Goal: Task Accomplishment & Management: Manage account settings

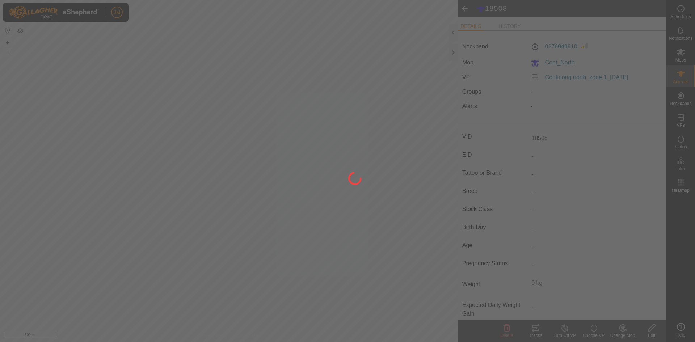
click at [453, 52] on div at bounding box center [347, 171] width 695 height 342
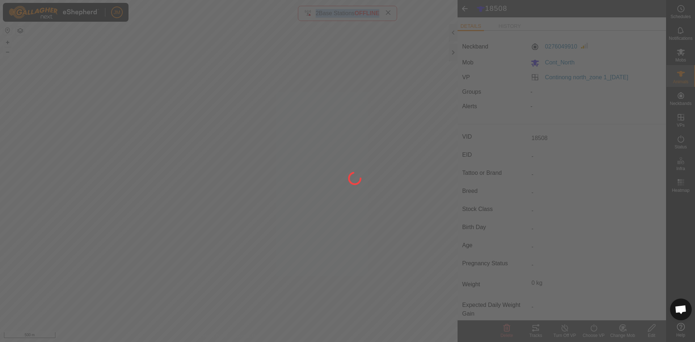
click at [453, 52] on div at bounding box center [347, 171] width 695 height 342
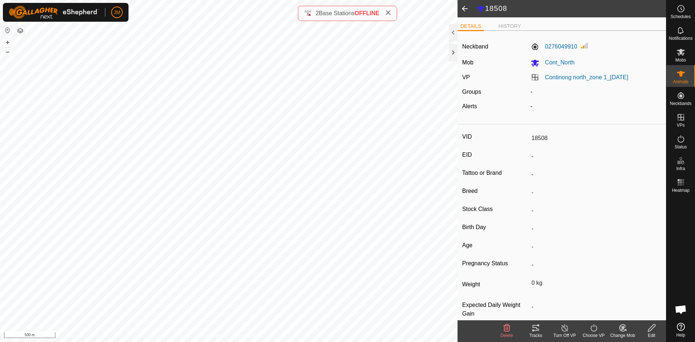
click at [453, 52] on div at bounding box center [453, 52] width 9 height 17
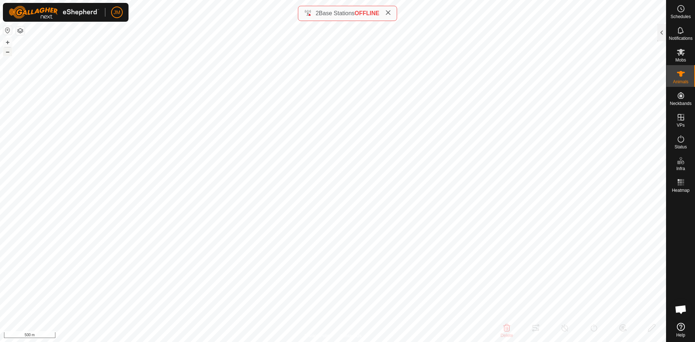
click at [5, 52] on button "–" at bounding box center [7, 51] width 9 height 9
click at [7, 42] on button "+" at bounding box center [7, 42] width 9 height 9
type input "Unknown22"
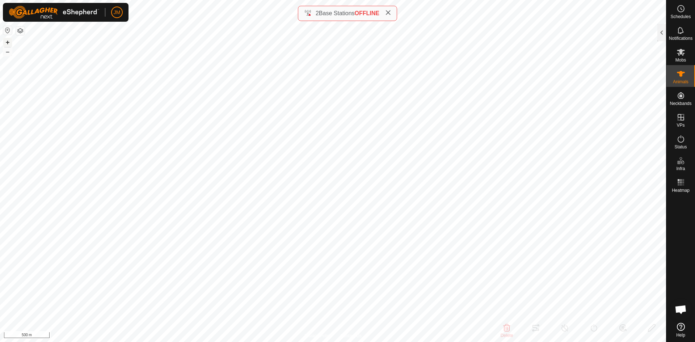
type input "-"
type input "0 kg"
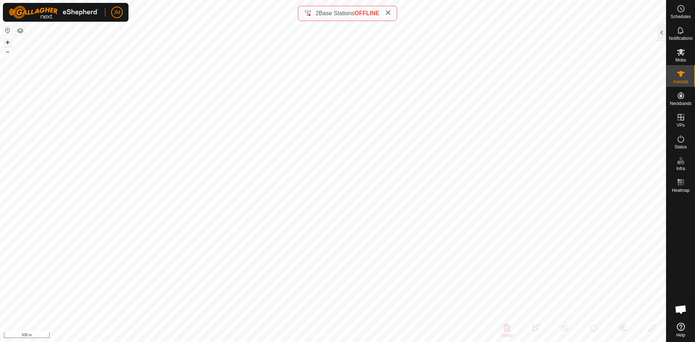
type input "-"
type input "220820"
type input "-"
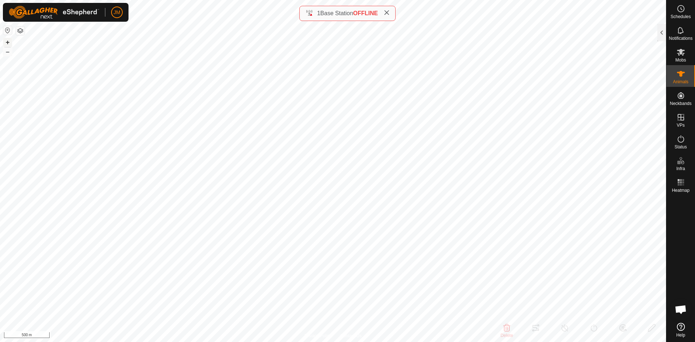
type input "-"
click at [7, 43] on button "+" at bounding box center [7, 42] width 9 height 9
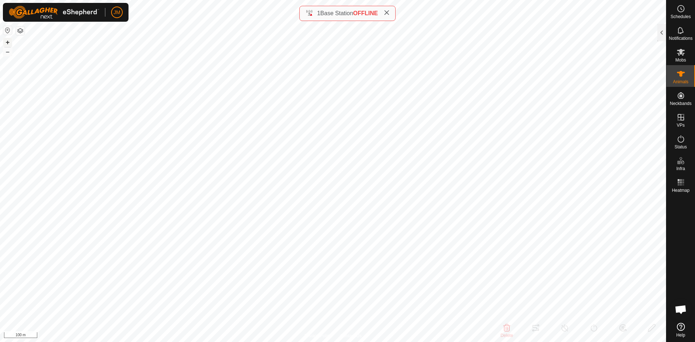
click at [8, 45] on button "+" at bounding box center [7, 42] width 9 height 9
click at [7, 52] on button "–" at bounding box center [7, 51] width 9 height 9
type input "220820"
type input "-"
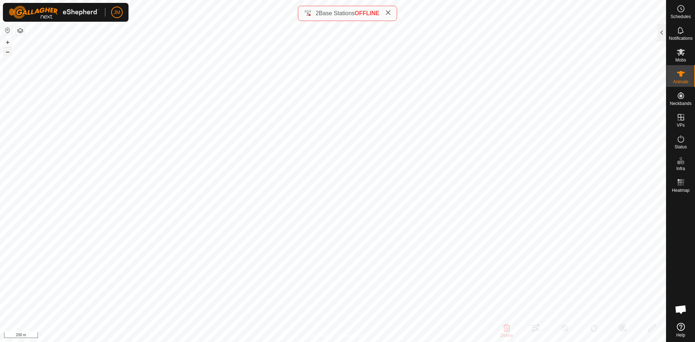
type input "220820"
type input "-"
